Goal: Check status: Check status

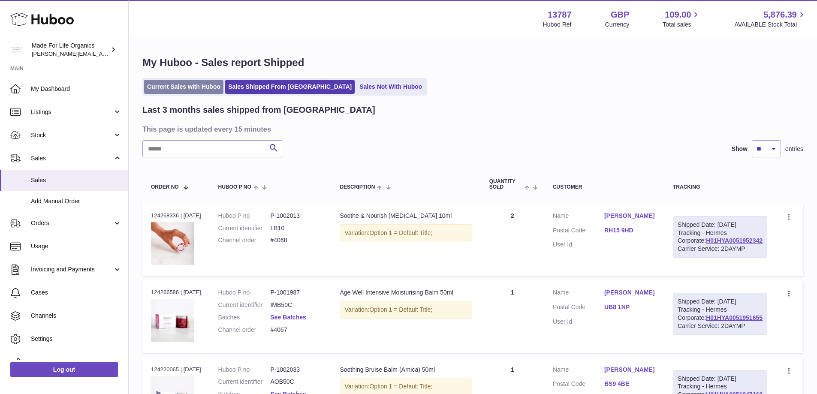
click at [169, 88] on link "Current Sales with Huboo" at bounding box center [183, 87] width 79 height 14
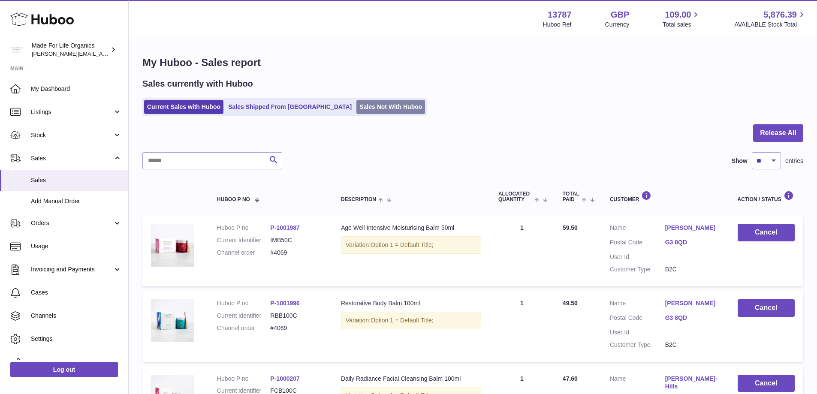
click at [357, 107] on link "Sales Not With Huboo" at bounding box center [391, 107] width 69 height 14
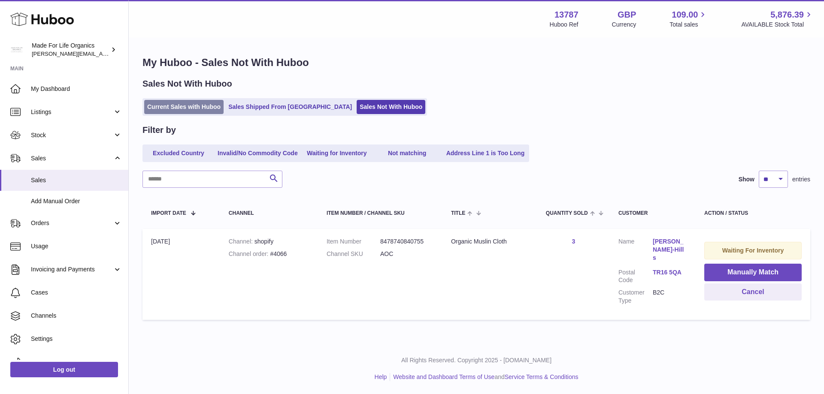
click at [154, 105] on link "Current Sales with Huboo" at bounding box center [183, 107] width 79 height 14
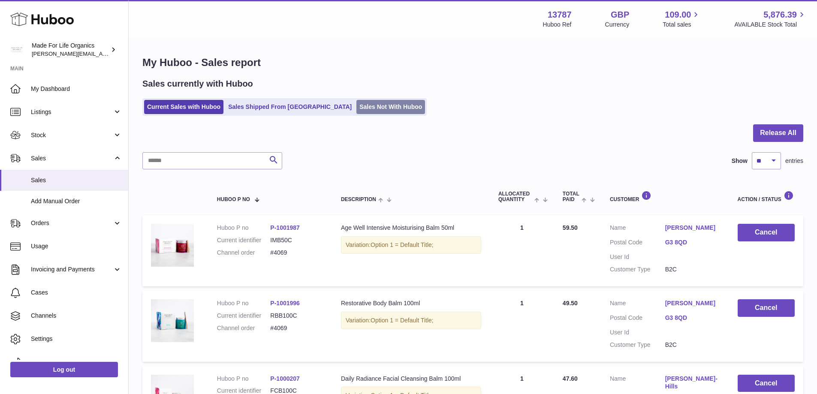
click at [357, 105] on link "Sales Not With Huboo" at bounding box center [391, 107] width 69 height 14
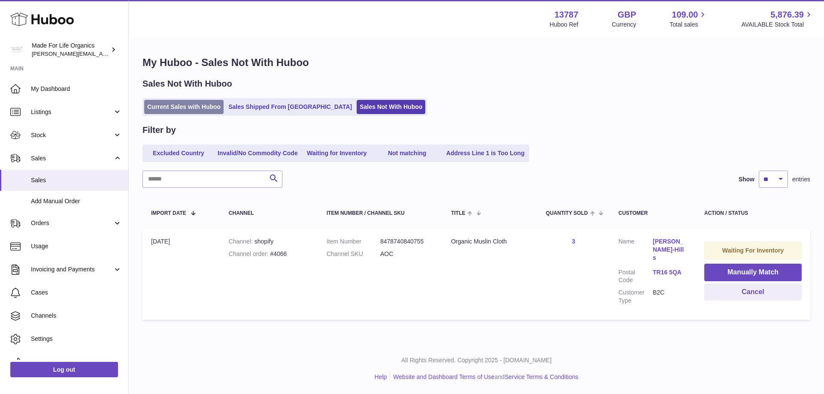
click at [161, 105] on link "Current Sales with Huboo" at bounding box center [183, 107] width 79 height 14
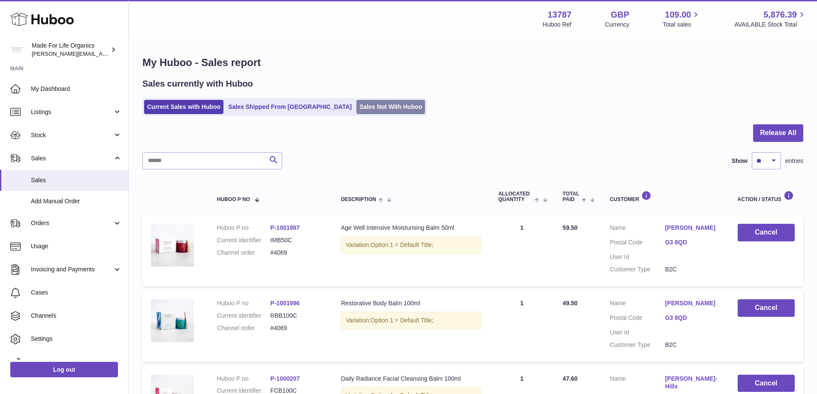
click at [357, 105] on link "Sales Not With Huboo" at bounding box center [391, 107] width 69 height 14
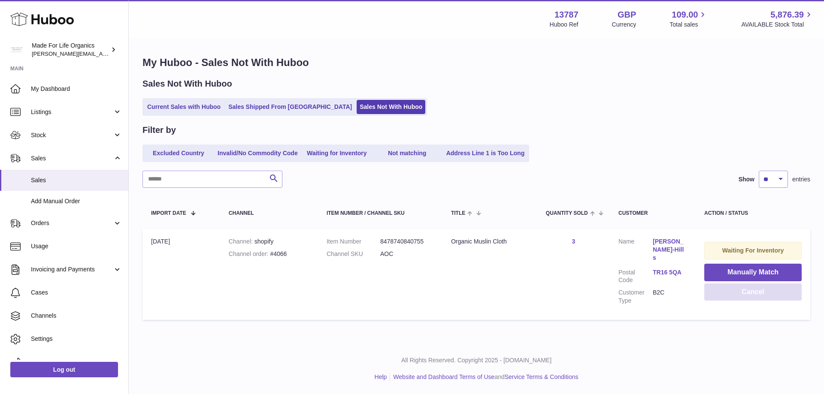
click at [754, 290] on button "Cancel" at bounding box center [752, 293] width 97 height 18
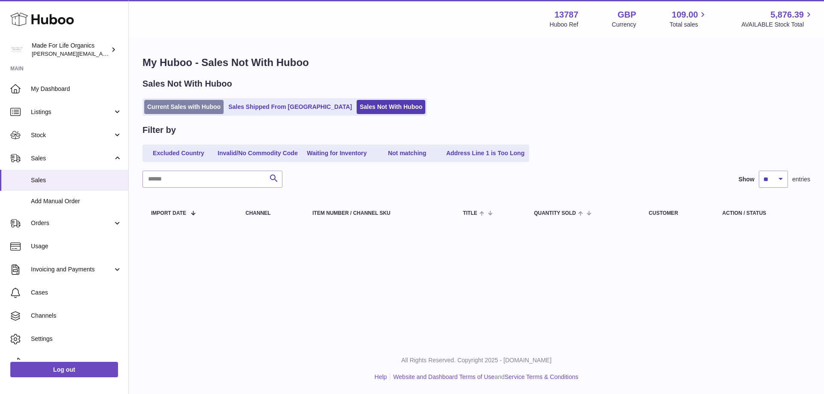
click at [171, 107] on link "Current Sales with Huboo" at bounding box center [183, 107] width 79 height 14
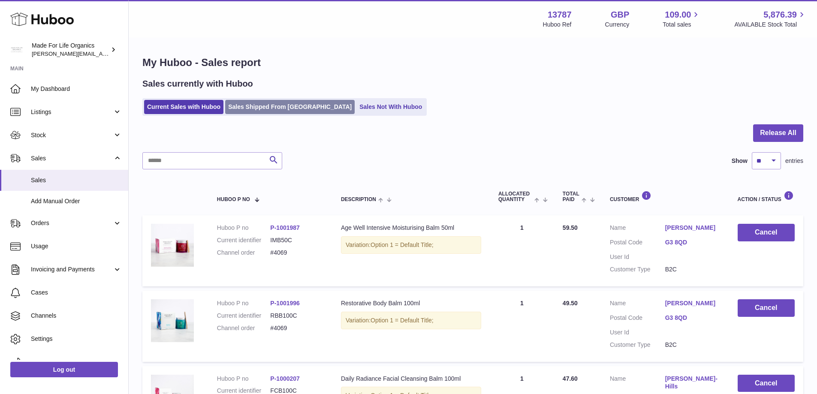
click at [281, 109] on link "Sales Shipped From [GEOGRAPHIC_DATA]" at bounding box center [290, 107] width 130 height 14
click at [182, 161] on input "text" at bounding box center [212, 160] width 140 height 17
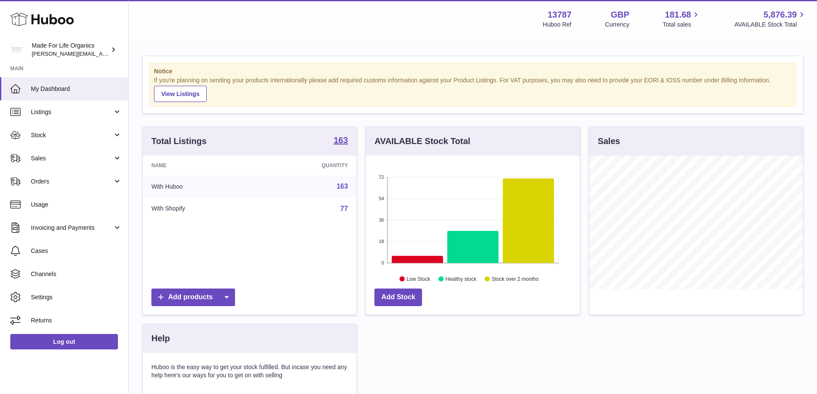
scroll to position [134, 214]
click at [45, 157] on span "Sales" at bounding box center [72, 158] width 82 height 8
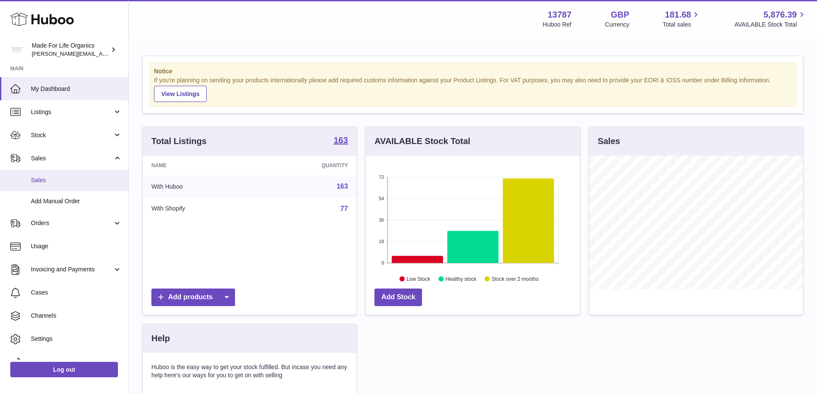
click at [37, 184] on span "Sales" at bounding box center [76, 180] width 91 height 8
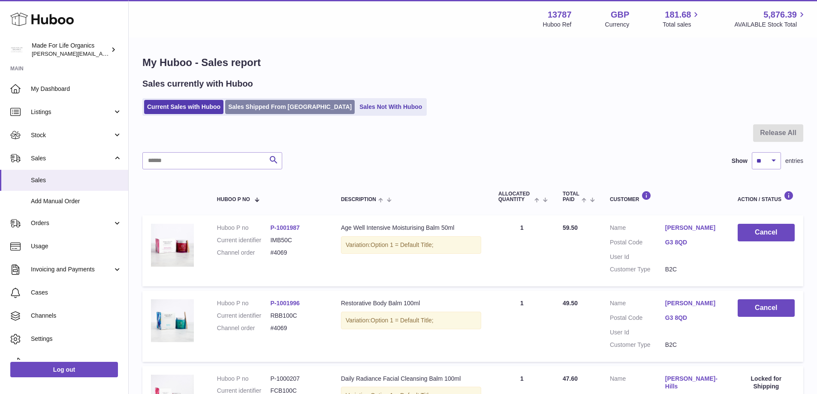
click at [268, 113] on link "Sales Shipped From [GEOGRAPHIC_DATA]" at bounding box center [290, 107] width 130 height 14
click at [265, 108] on link "Sales Shipped From [GEOGRAPHIC_DATA]" at bounding box center [290, 107] width 130 height 14
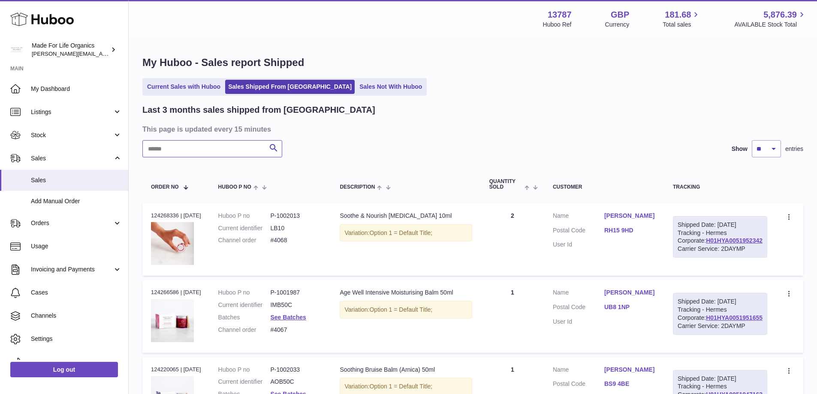
click at [170, 148] on input "text" at bounding box center [212, 148] width 140 height 17
type input "******"
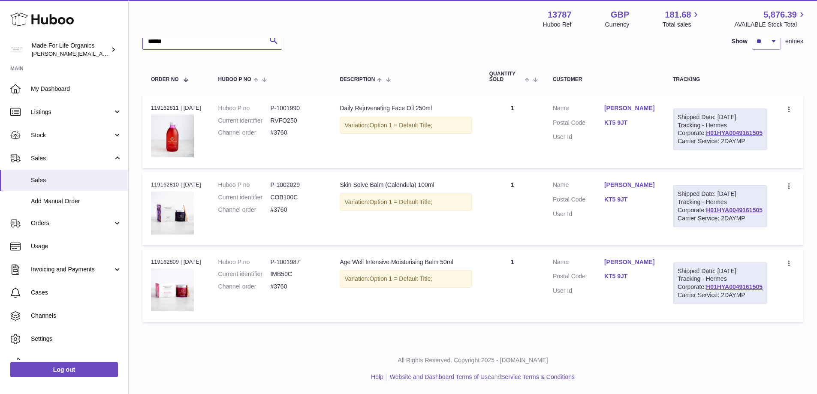
scroll to position [165, 0]
